Goal: Navigation & Orientation: Find specific page/section

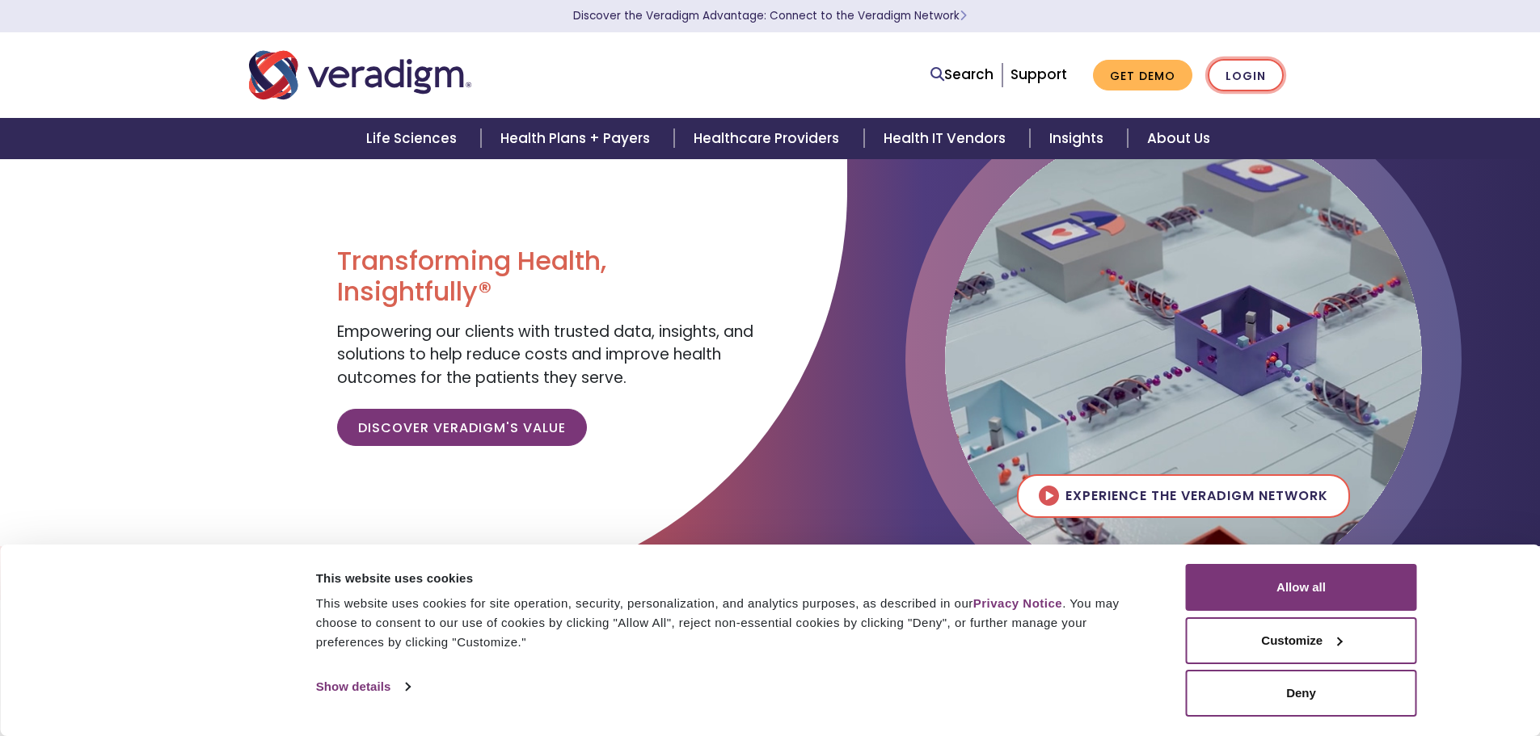
click at [1256, 77] on link "Login" at bounding box center [1246, 75] width 76 height 33
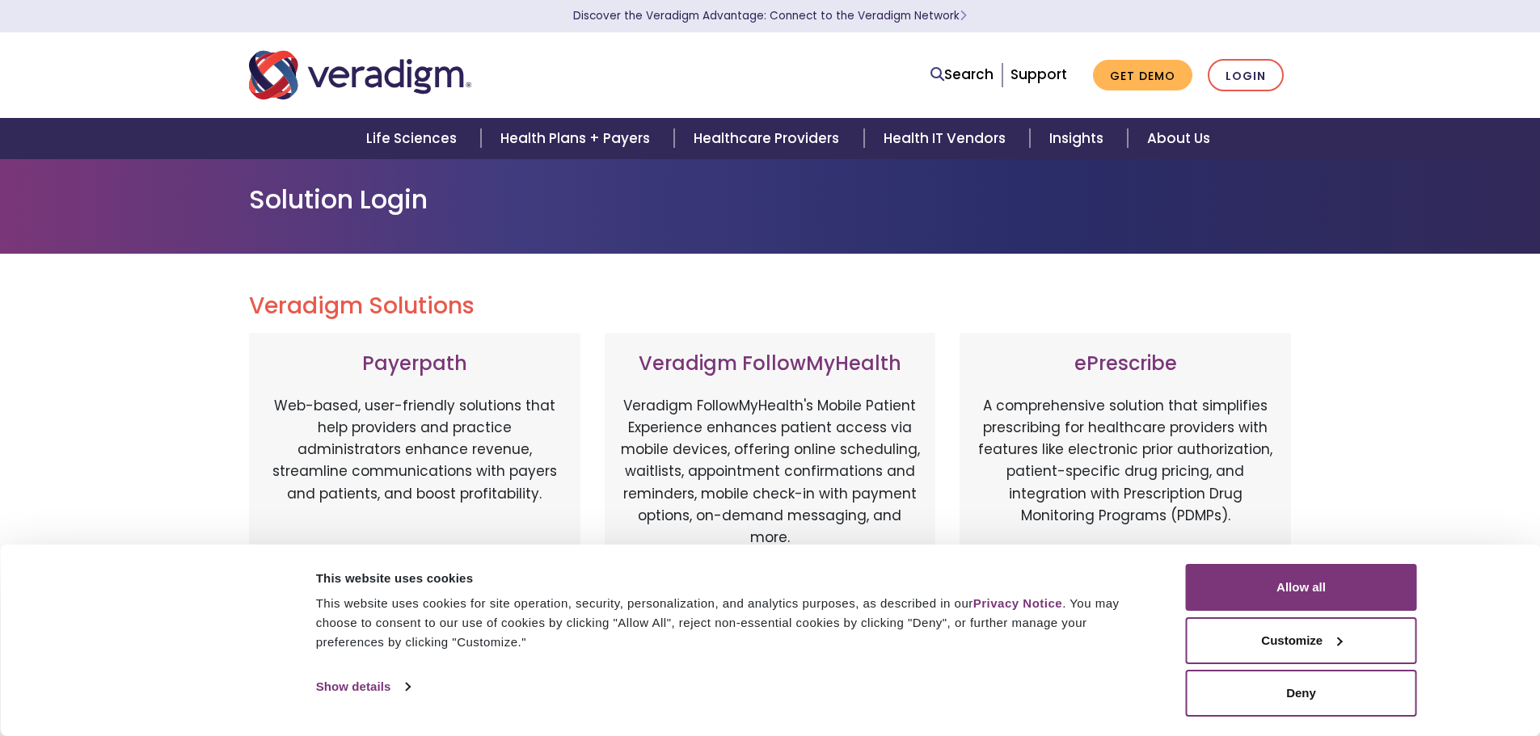
click at [402, 407] on p "Web-based, user-friendly solutions that help providers and practice administrat…" at bounding box center [414, 480] width 299 height 170
click at [1310, 600] on button "Allow all" at bounding box center [1301, 587] width 231 height 47
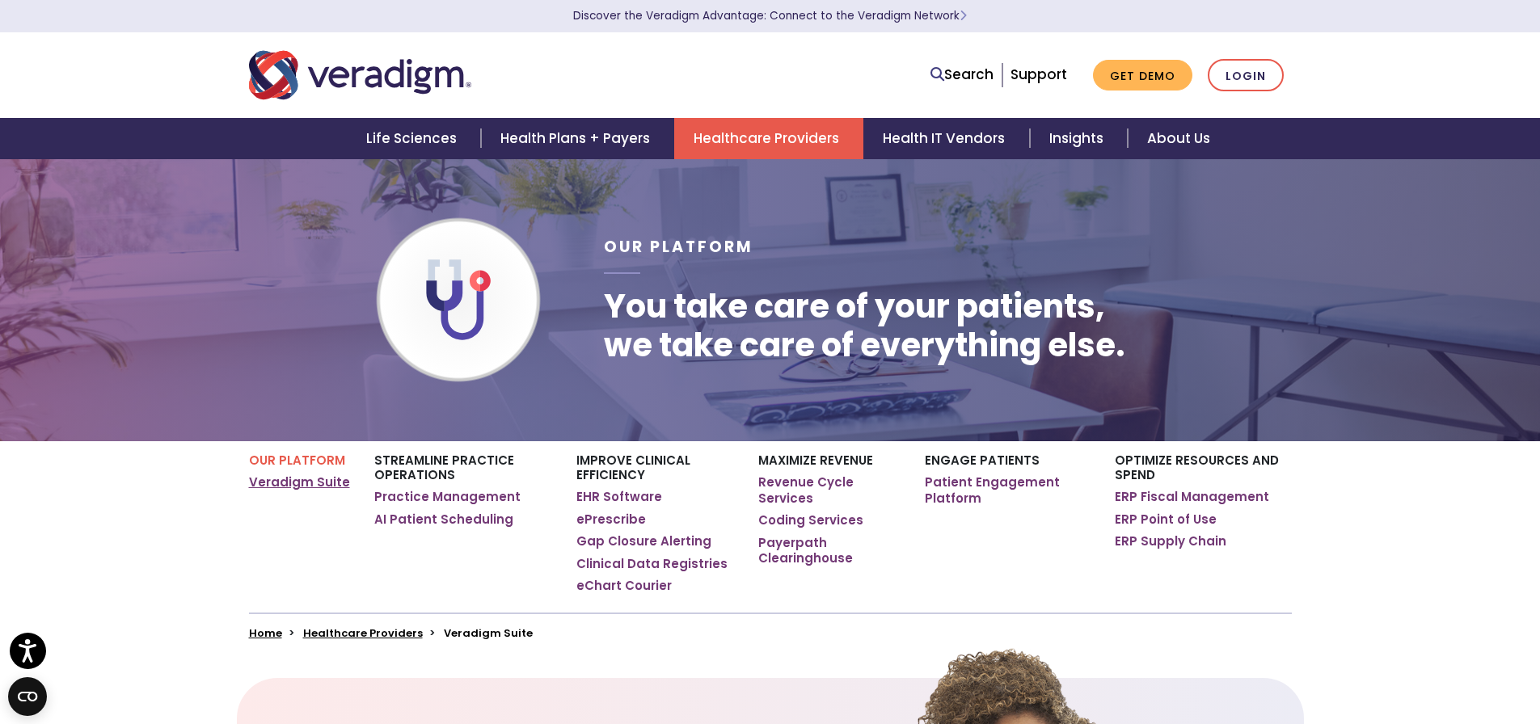
click at [308, 481] on link "Veradigm Suite" at bounding box center [299, 483] width 101 height 16
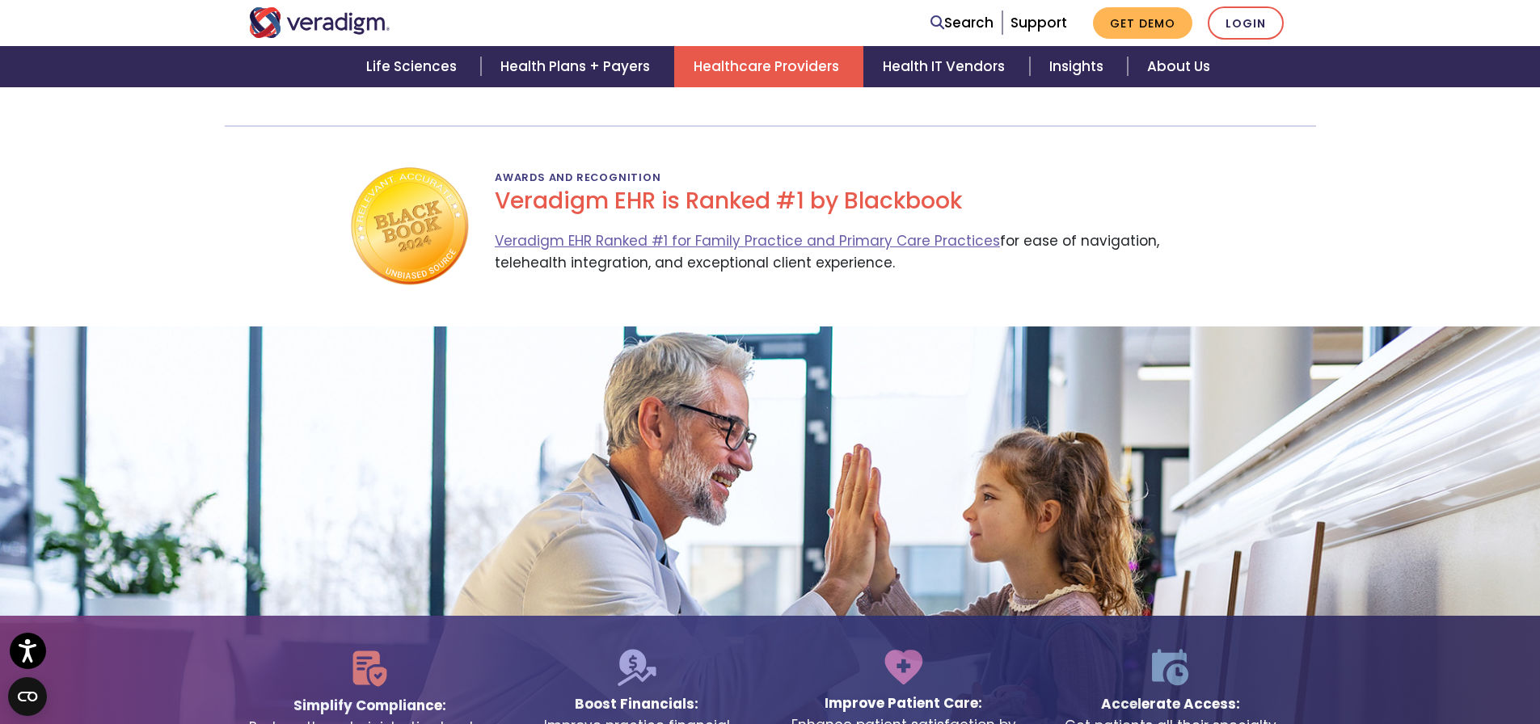
scroll to position [3072, 0]
